Goal: Transaction & Acquisition: Purchase product/service

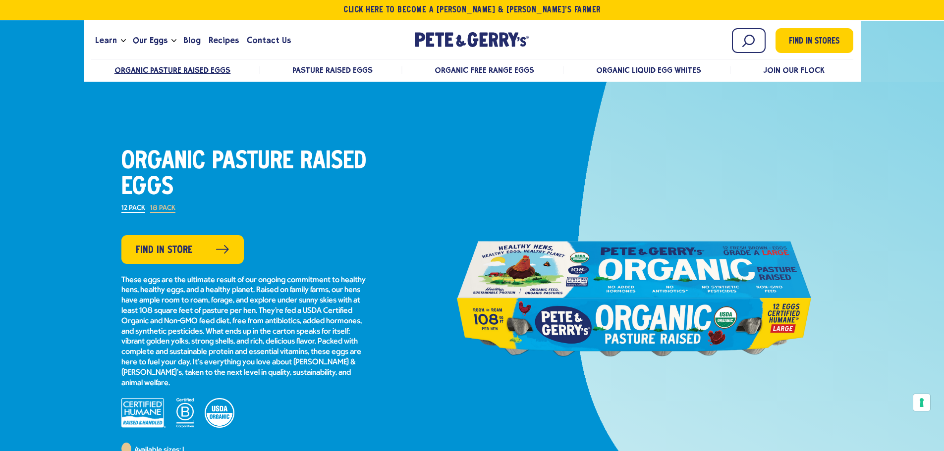
click at [163, 206] on label "18 Pack" at bounding box center [162, 209] width 25 height 8
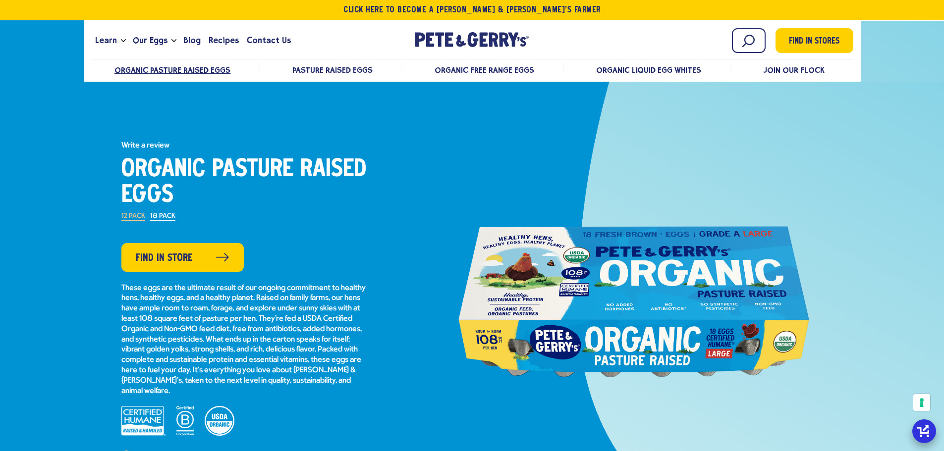
scroll to position [50, 0]
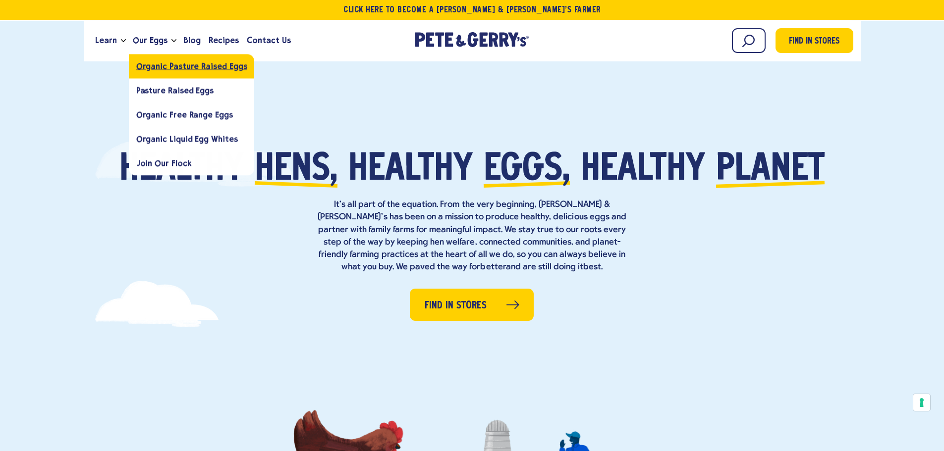
click at [173, 61] on span "Organic Pasture Raised Eggs" at bounding box center [191, 65] width 111 height 9
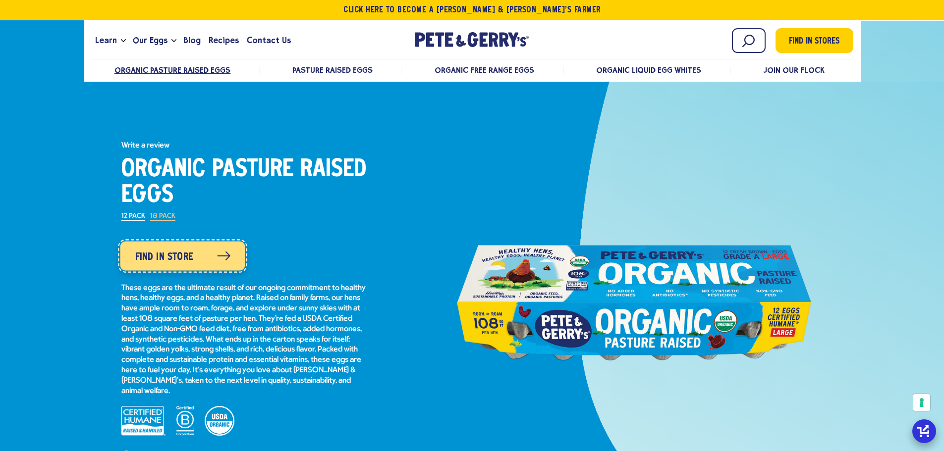
click at [187, 244] on link "Find in Store" at bounding box center [182, 255] width 125 height 29
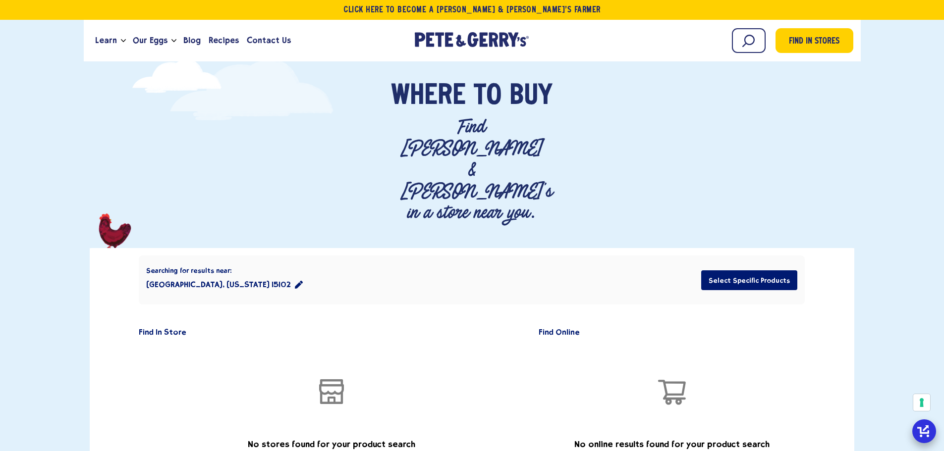
scroll to position [50, 0]
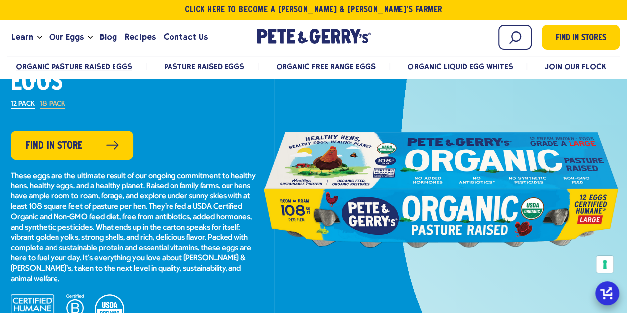
scroll to position [99, 0]
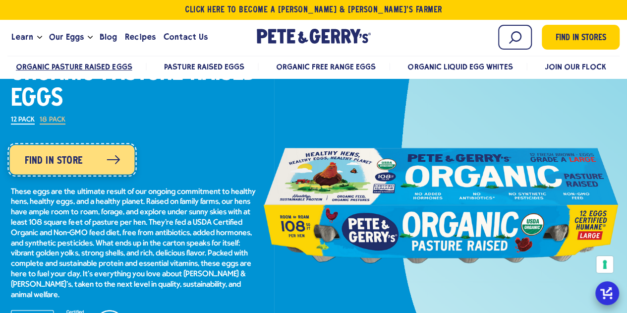
click at [73, 154] on span "Find in Store" at bounding box center [54, 161] width 58 height 16
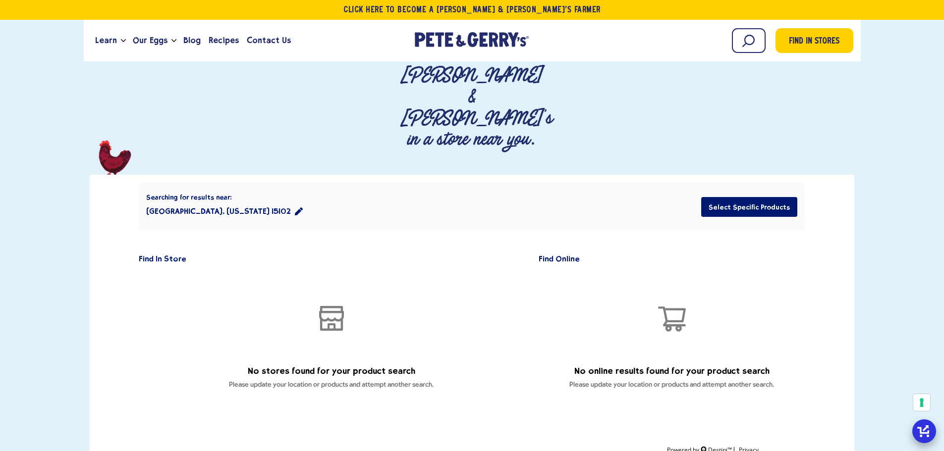
scroll to position [50, 0]
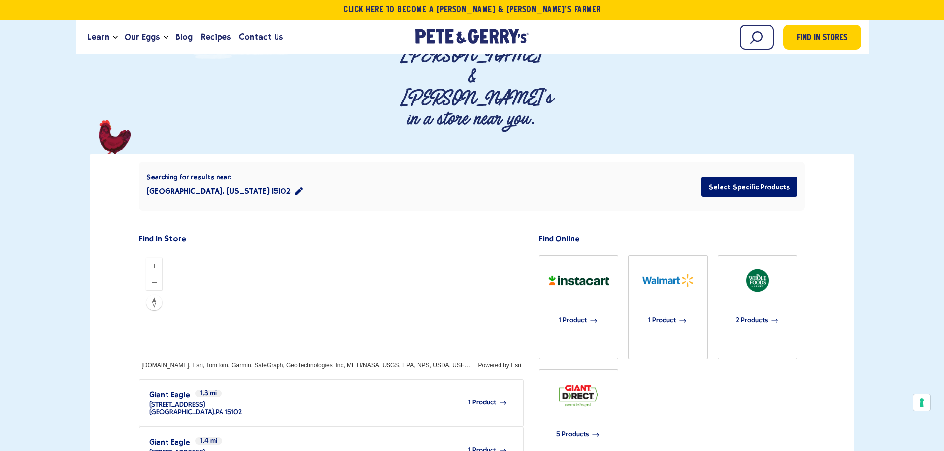
scroll to position [149, 0]
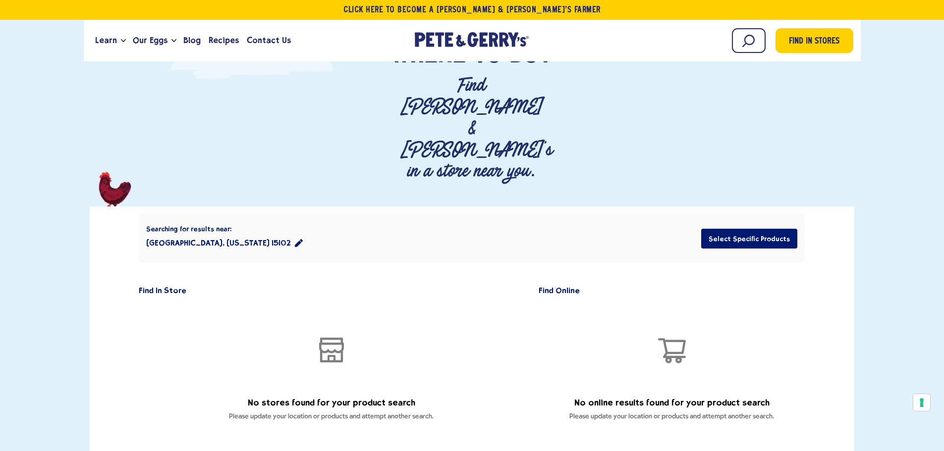
scroll to position [99, 0]
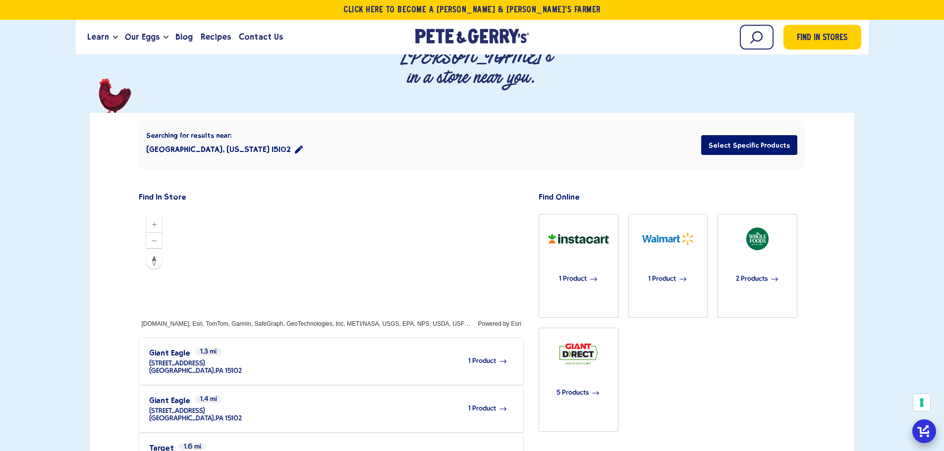
scroll to position [198, 0]
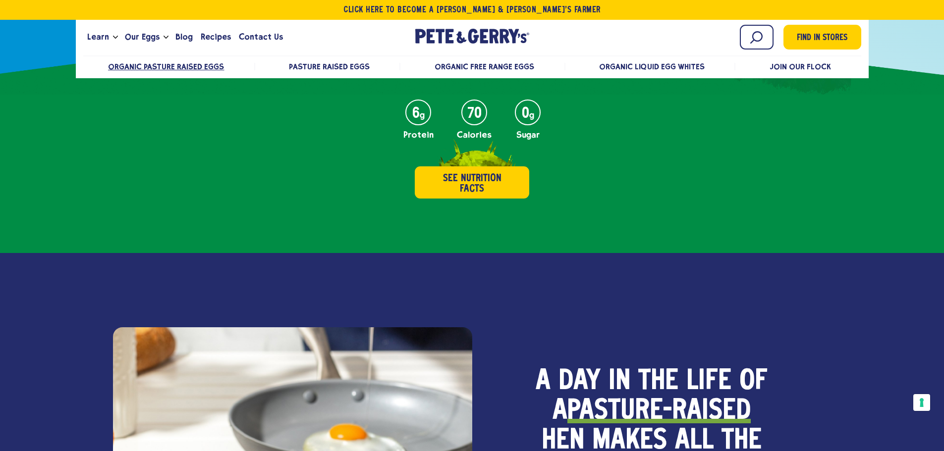
scroll to position [472, 0]
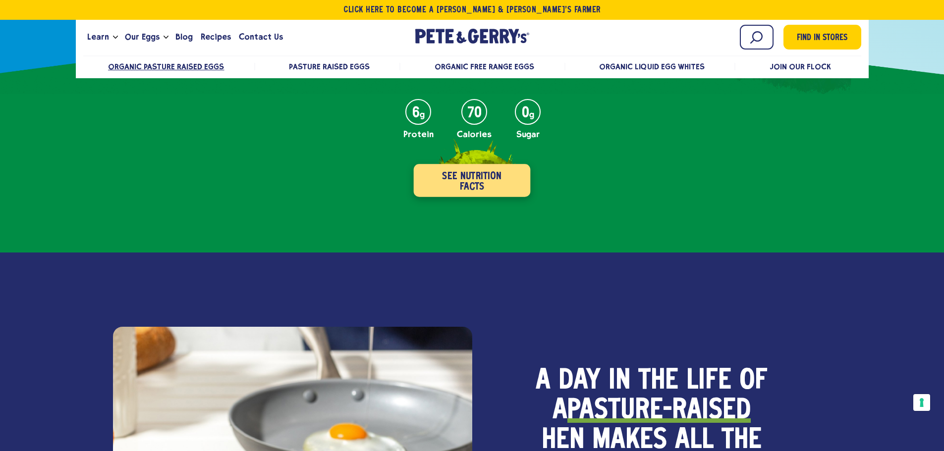
click at [474, 186] on button "See Nutrition Facts" at bounding box center [472, 180] width 117 height 33
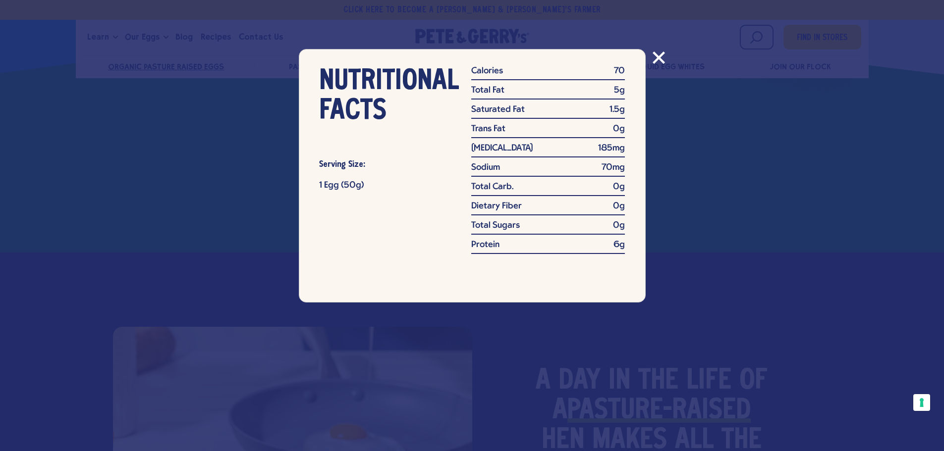
click at [659, 122] on div "NUTRITIONAL FACTS Serving Size: 1 Egg (50g) Calories 70 Total Fat 5g Saturated …" at bounding box center [472, 225] width 944 height 451
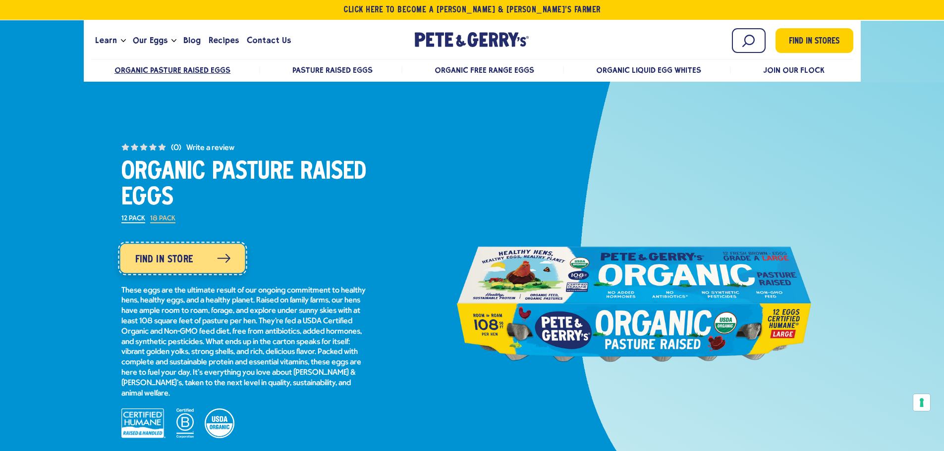
click at [186, 253] on span "Find in Store" at bounding box center [164, 260] width 58 height 16
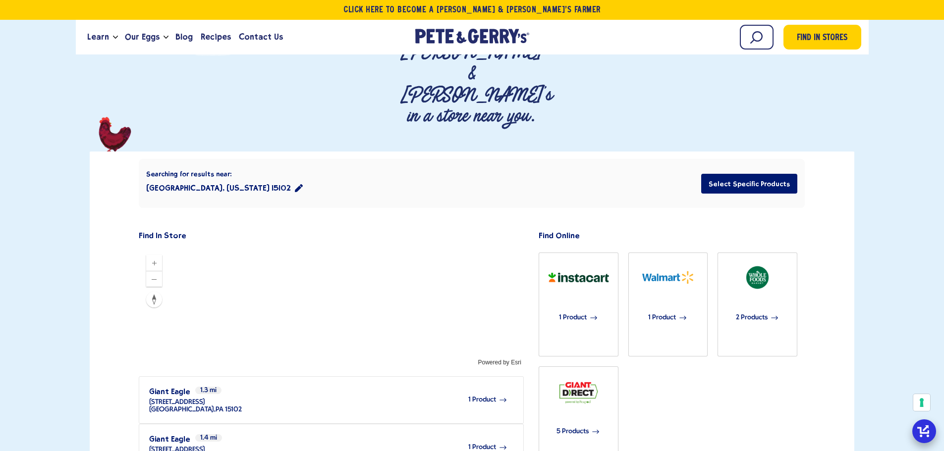
scroll to position [198, 0]
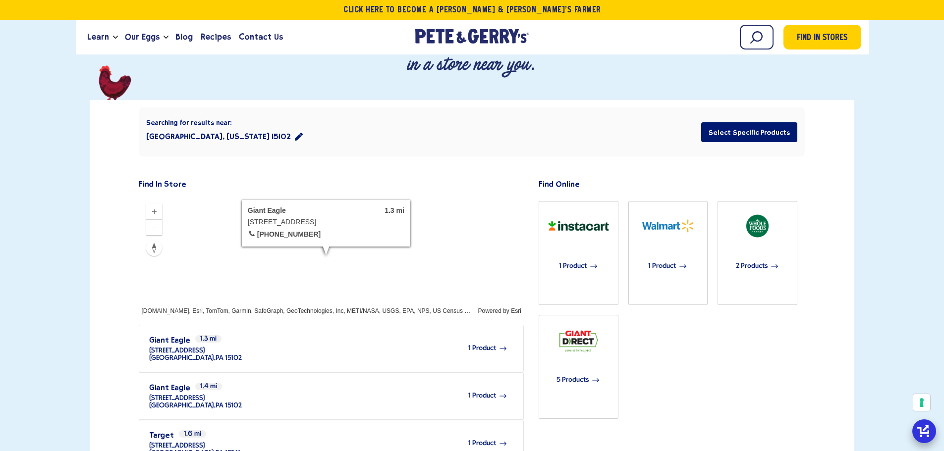
click at [473, 345] on span "1 Product" at bounding box center [482, 348] width 28 height 7
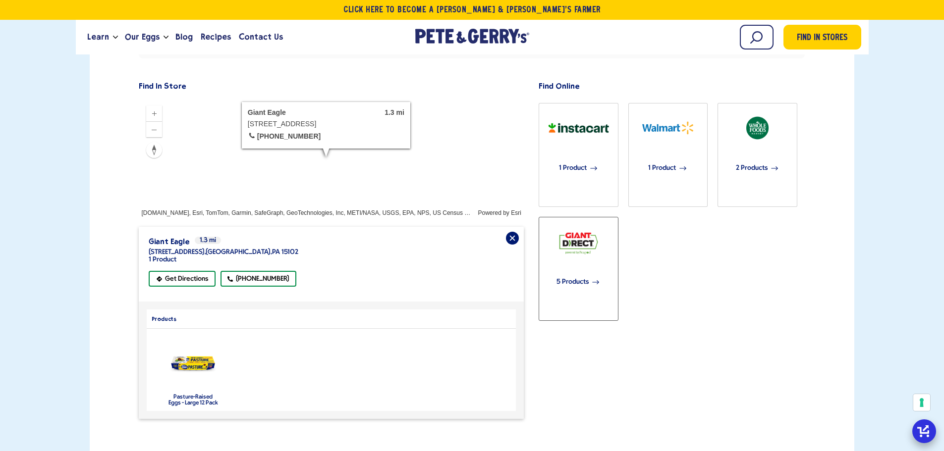
scroll to position [297, 0]
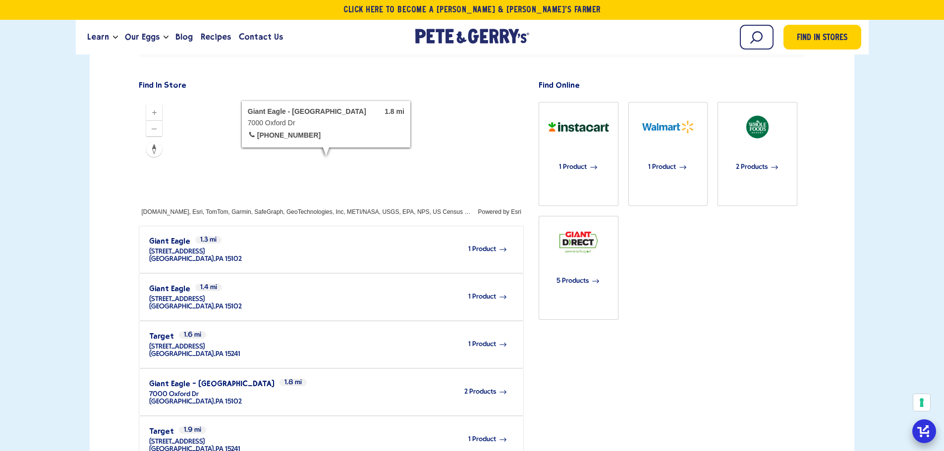
click at [478, 388] on span "2 Products" at bounding box center [480, 391] width 32 height 7
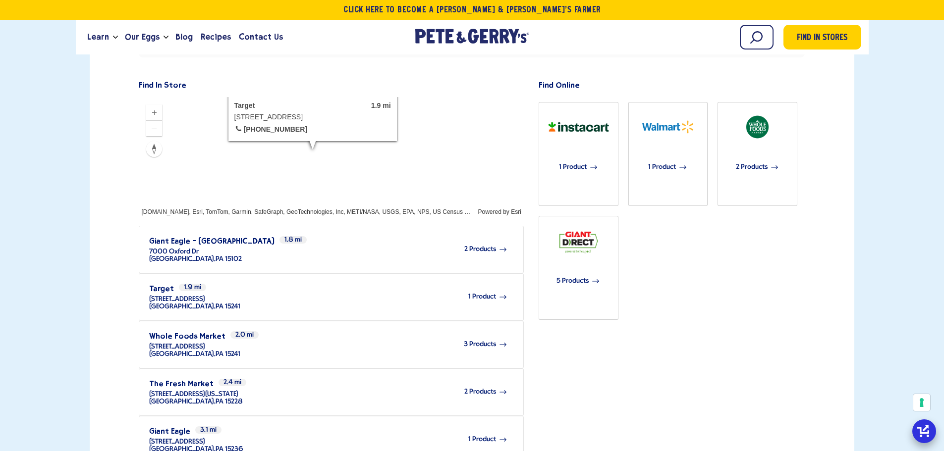
scroll to position [198, 0]
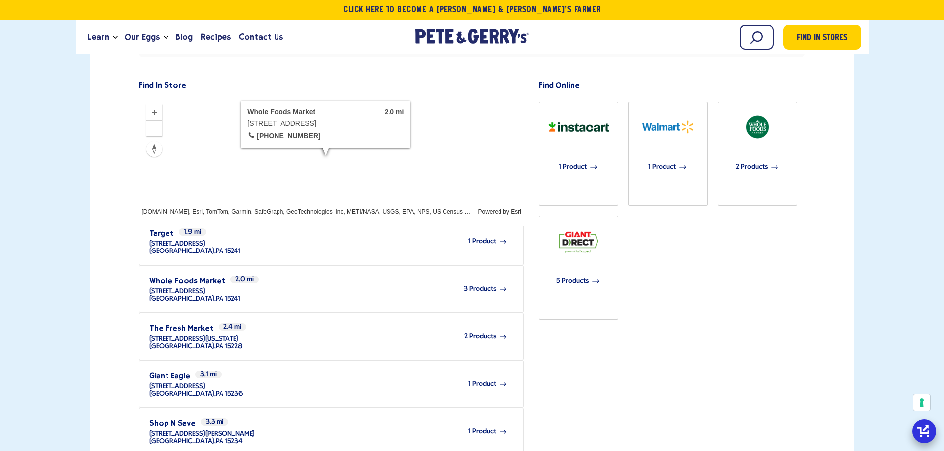
click at [381, 275] on div "3 Products" at bounding box center [373, 288] width 267 height 27
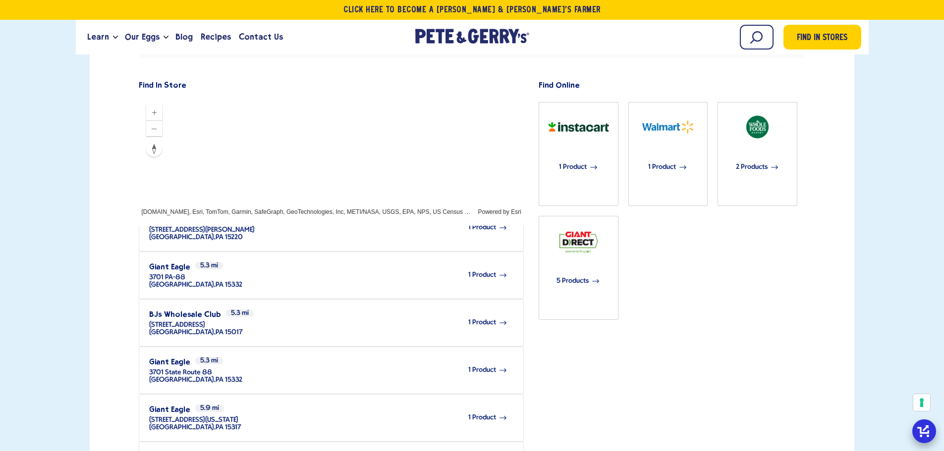
scroll to position [725, 0]
